Goal: Transaction & Acquisition: Purchase product/service

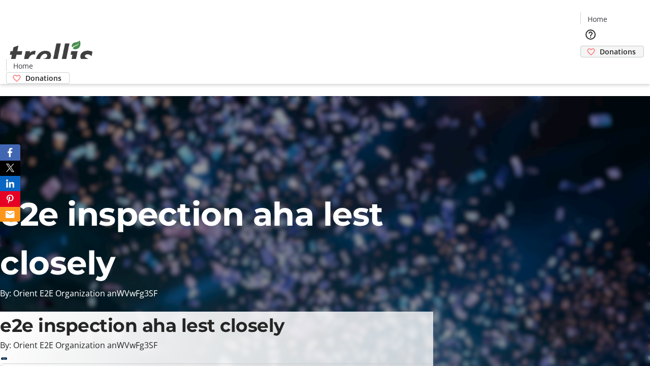
click at [600, 46] on span "Donations" at bounding box center [618, 51] width 36 height 11
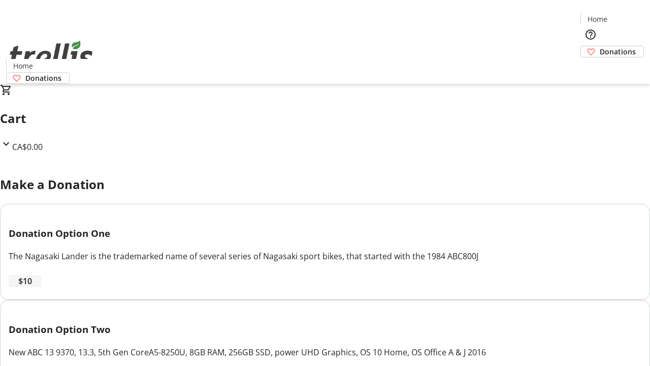
click at [32, 287] on span "$10" at bounding box center [25, 281] width 14 height 12
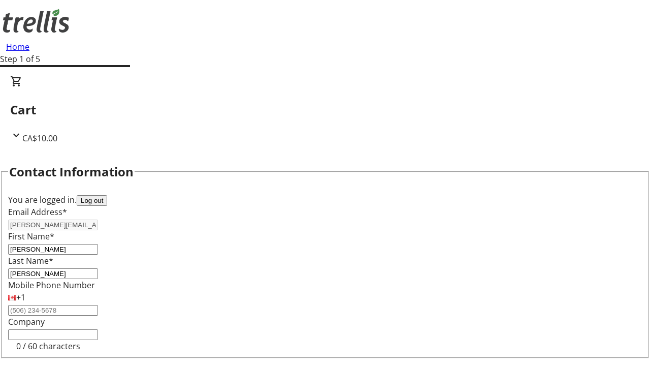
select select "CA"
type input "[STREET_ADDRESS][PERSON_NAME]"
type input "Kelowna"
select select "BC"
type input "Kelowna"
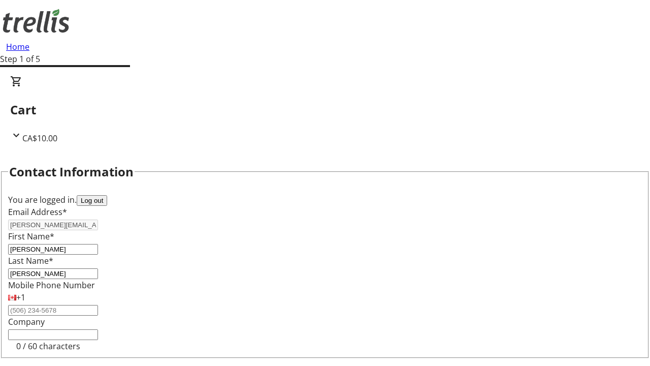
type input "V1Y 0C2"
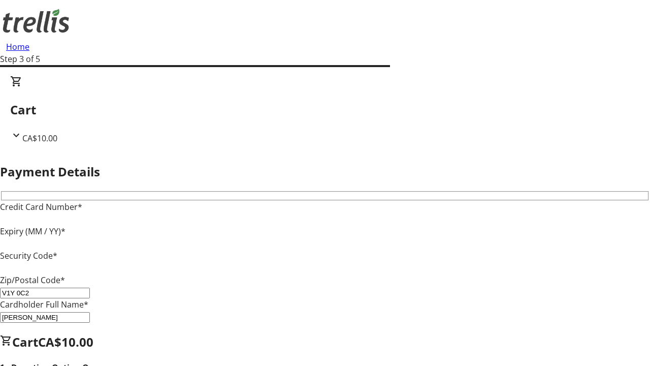
type input "V1Y 0C2"
